Goal: Task Accomplishment & Management: Manage account settings

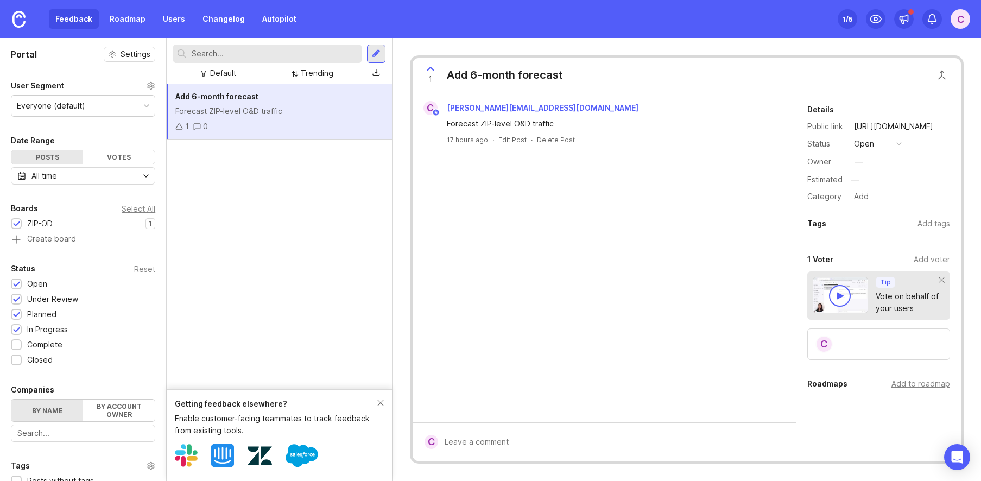
click at [537, 273] on div "c [PERSON_NAME][EMAIL_ADDRESS][DOMAIN_NAME] Forecast ZIP-level O&D traffic 17 h…" at bounding box center [604, 257] width 383 height 330
click at [264, 110] on div "Forecast ZIP-level O&D traffic" at bounding box center [279, 111] width 208 height 12
click at [379, 52] on div at bounding box center [376, 54] width 9 height 10
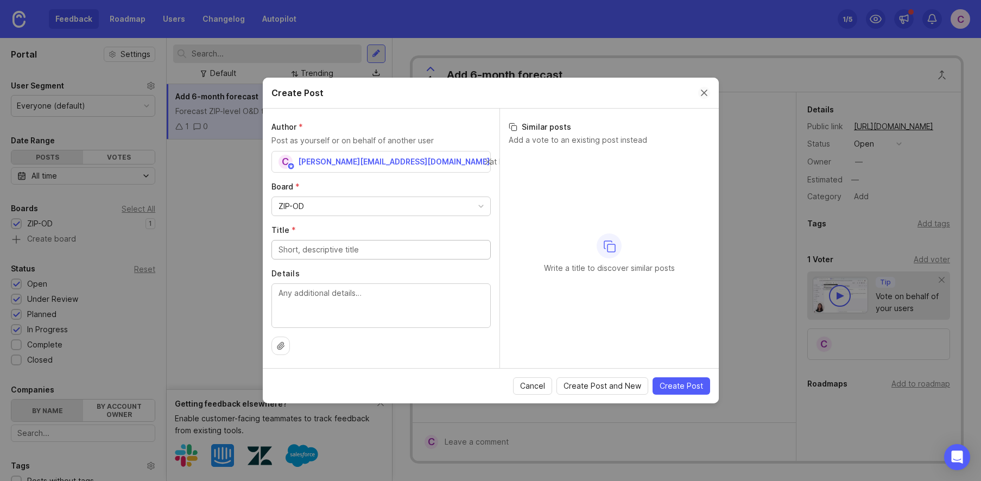
click at [704, 93] on button "Close create post modal" at bounding box center [704, 93] width 12 height 12
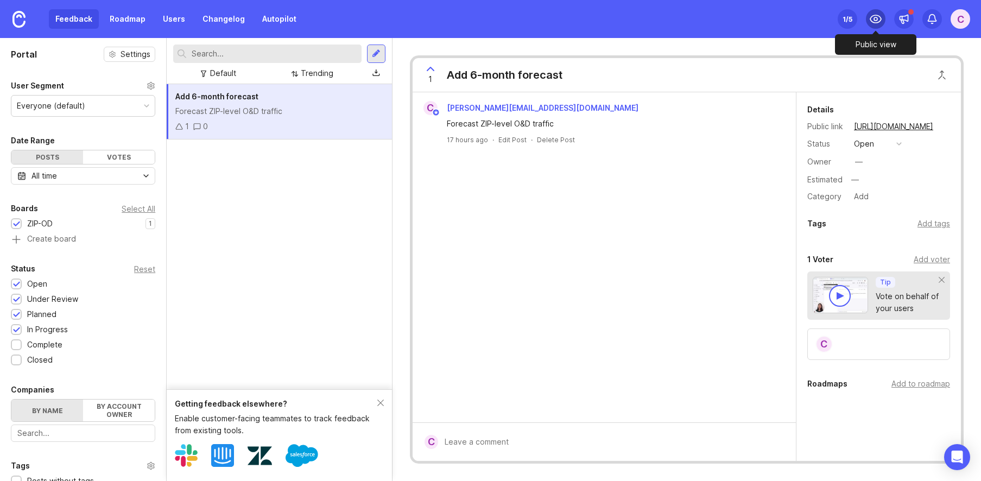
click at [882, 14] on div at bounding box center [876, 19] width 20 height 20
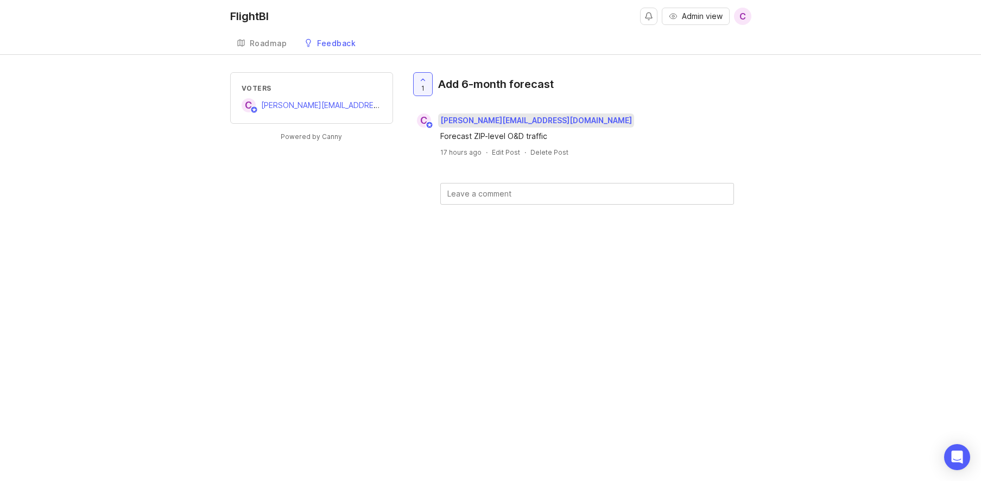
click at [539, 121] on span "[PERSON_NAME][EMAIL_ADDRESS][DOMAIN_NAME]" at bounding box center [536, 120] width 192 height 9
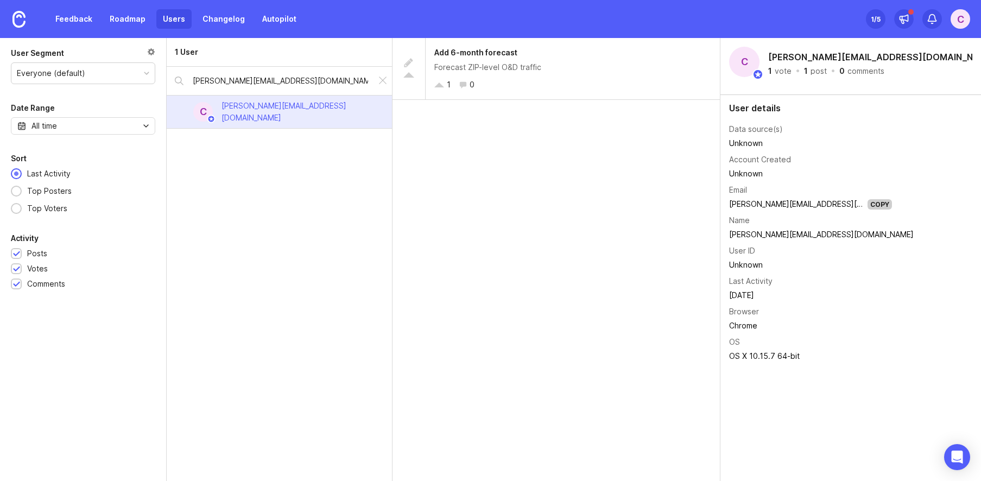
click at [960, 18] on div "c" at bounding box center [961, 19] width 20 height 20
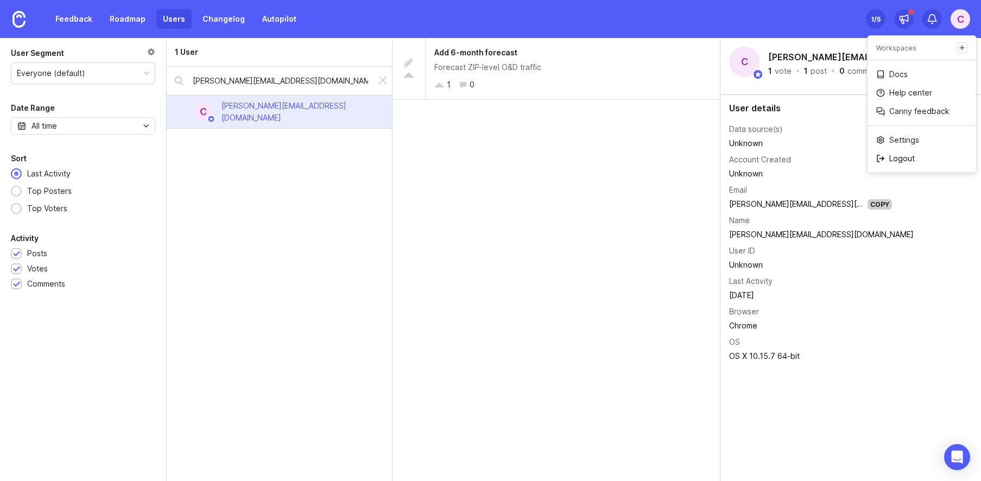
click at [899, 160] on p "Logout" at bounding box center [902, 158] width 26 height 11
